Goal: Navigation & Orientation: Find specific page/section

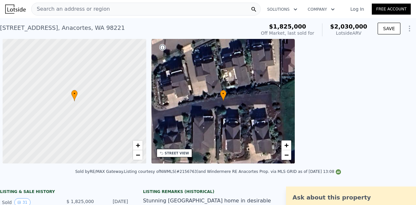
scroll to position [0, 3]
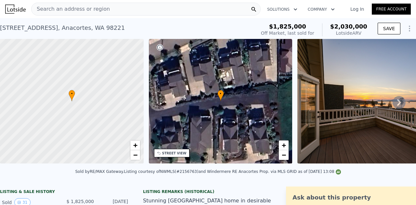
click at [393, 108] on icon at bounding box center [399, 102] width 13 height 13
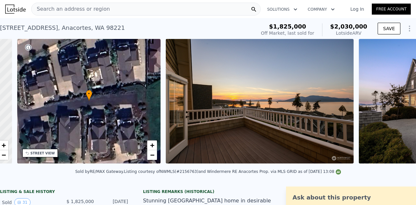
scroll to position [0, 151]
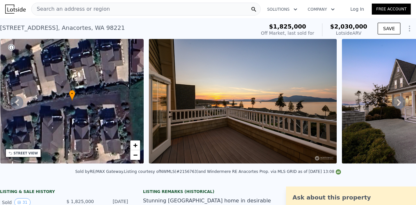
click at [393, 108] on icon at bounding box center [399, 102] width 13 height 13
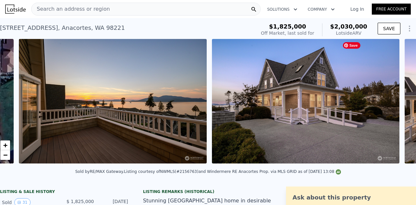
scroll to position [0, 297]
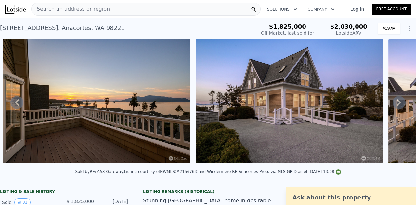
click at [393, 108] on icon at bounding box center [399, 102] width 13 height 13
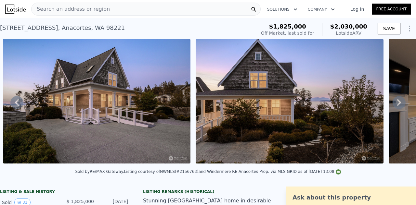
click at [393, 108] on icon at bounding box center [399, 102] width 13 height 13
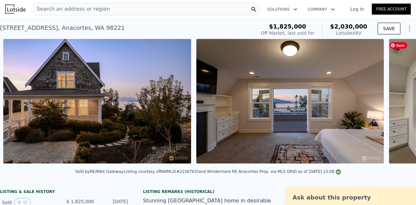
scroll to position [0, 683]
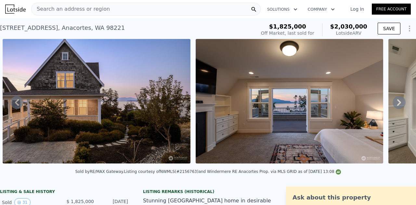
click at [393, 108] on icon at bounding box center [399, 102] width 13 height 13
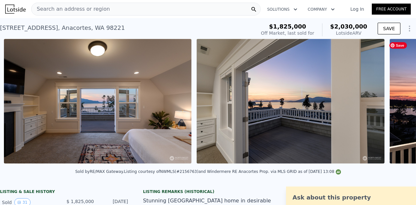
scroll to position [0, 876]
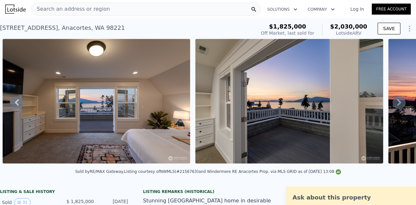
click at [393, 108] on icon at bounding box center [399, 102] width 13 height 13
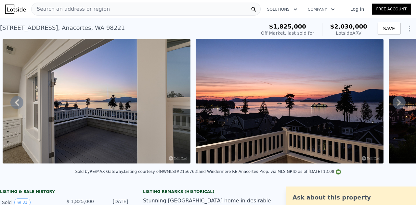
click at [393, 108] on icon at bounding box center [399, 102] width 13 height 13
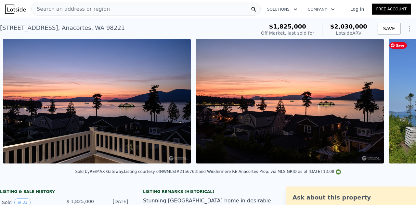
scroll to position [0, 1262]
click at [393, 108] on icon at bounding box center [399, 102] width 13 height 13
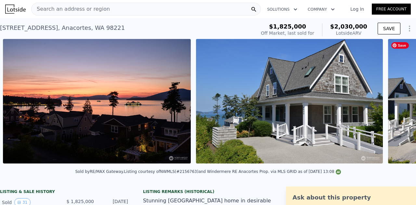
scroll to position [0, 1455]
click at [393, 108] on icon at bounding box center [399, 102] width 13 height 13
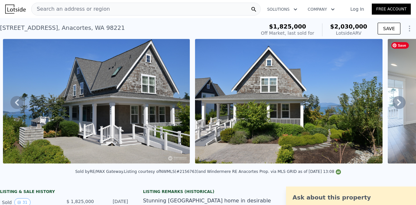
click at [393, 108] on icon at bounding box center [399, 102] width 13 height 13
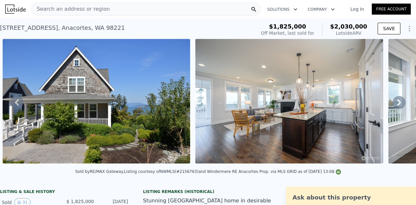
click at [393, 108] on icon at bounding box center [399, 102] width 13 height 13
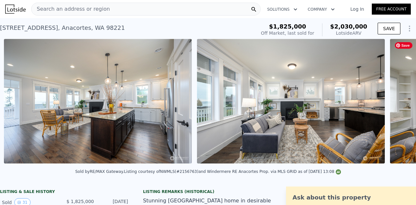
scroll to position [0, 2033]
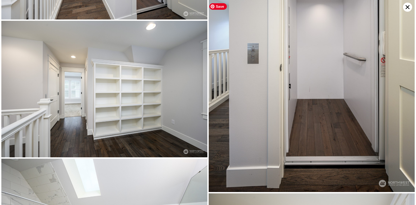
click at [392, 108] on img at bounding box center [312, 38] width 206 height 310
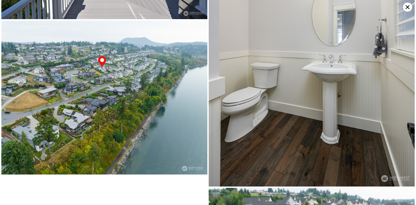
scroll to position [2049, 0]
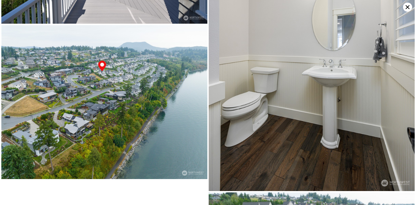
click at [394, 73] on img at bounding box center [312, 56] width 206 height 270
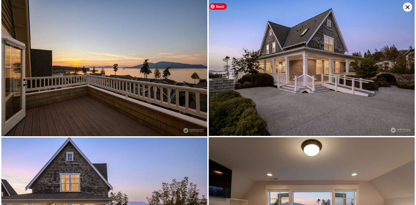
scroll to position [0, 0]
